Goal: Task Accomplishment & Management: Manage account settings

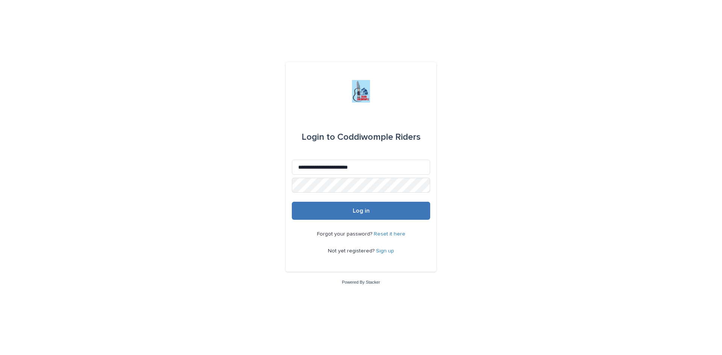
click at [357, 213] on span "Log in" at bounding box center [361, 211] width 17 height 6
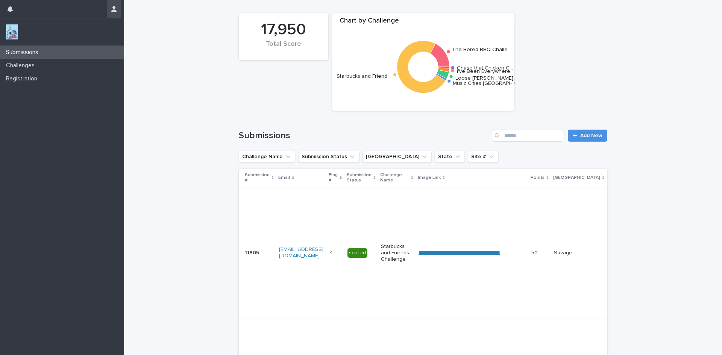
click at [115, 11] on icon "button" at bounding box center [113, 9] width 5 height 6
click at [80, 34] on p "Log Out" at bounding box center [91, 32] width 47 height 13
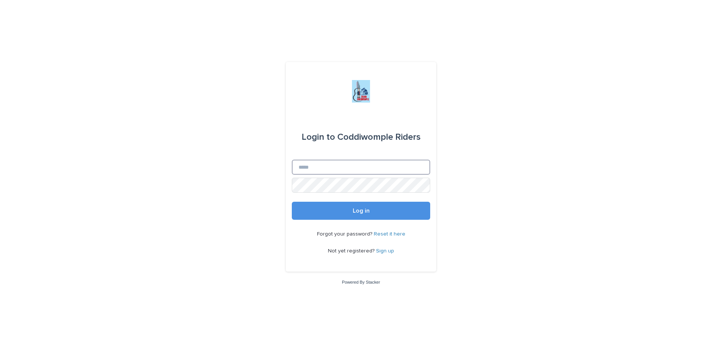
type input "**********"
